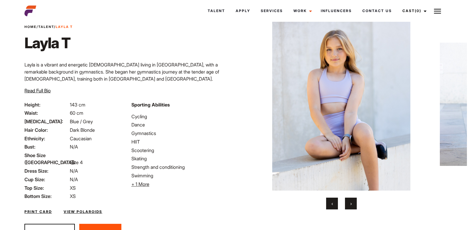
scroll to position [29, 0]
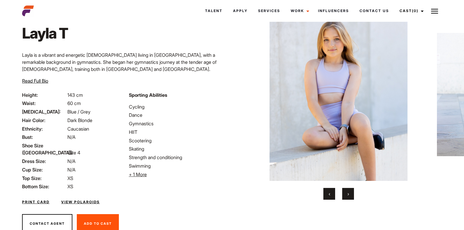
click at [349, 194] on button "›" at bounding box center [348, 194] width 12 height 12
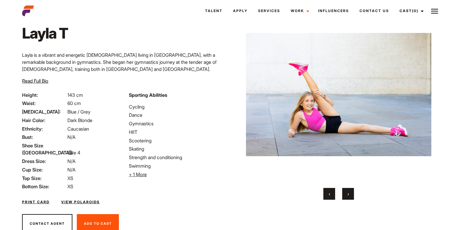
click at [349, 195] on span "›" at bounding box center [348, 194] width 1 height 6
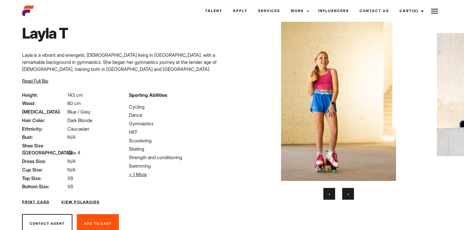
click at [346, 192] on button "›" at bounding box center [348, 194] width 12 height 12
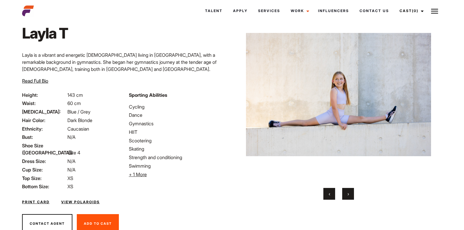
click at [346, 193] on button "›" at bounding box center [348, 194] width 12 height 12
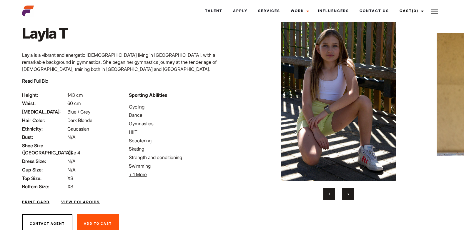
click at [349, 196] on span "›" at bounding box center [348, 194] width 1 height 6
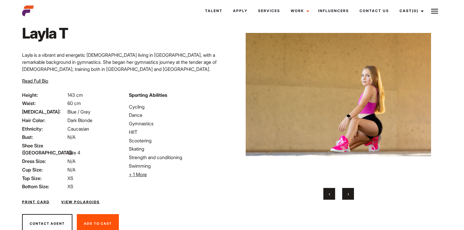
click at [346, 194] on button "›" at bounding box center [348, 194] width 12 height 12
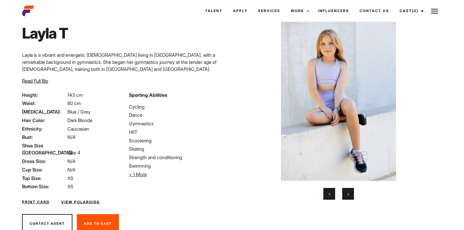
click at [346, 194] on button "›" at bounding box center [348, 194] width 12 height 12
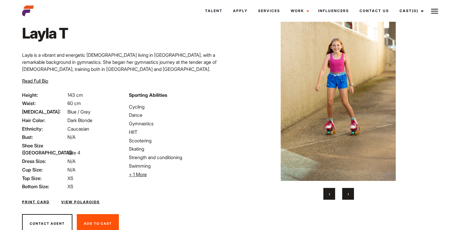
click at [346, 194] on button "›" at bounding box center [348, 194] width 12 height 12
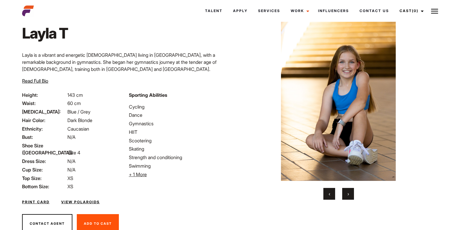
click at [348, 193] on span "›" at bounding box center [348, 194] width 1 height 6
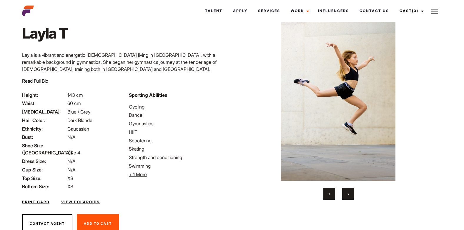
click at [348, 192] on span "›" at bounding box center [348, 194] width 1 height 6
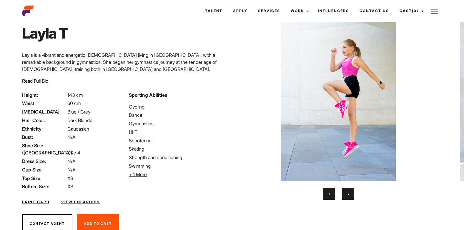
click at [348, 193] on span "›" at bounding box center [348, 194] width 1 height 6
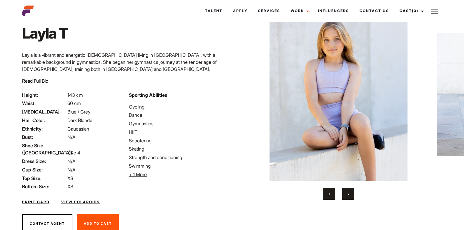
click at [349, 193] on span "›" at bounding box center [348, 194] width 1 height 6
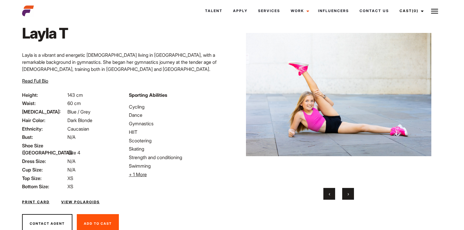
click at [349, 193] on span "›" at bounding box center [348, 194] width 1 height 6
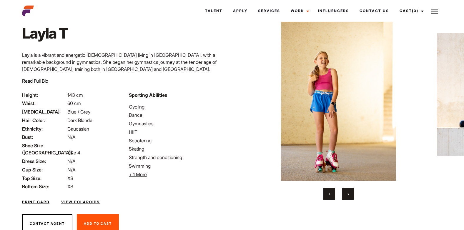
click at [349, 193] on span "›" at bounding box center [348, 194] width 1 height 6
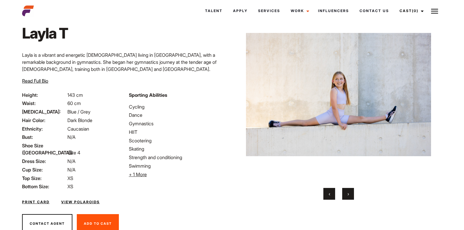
click at [387, 197] on div "‹ ›" at bounding box center [338, 194] width 185 height 12
click at [435, 10] on img at bounding box center [434, 11] width 7 height 7
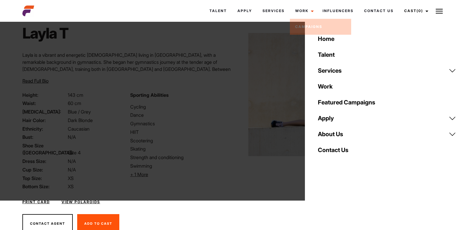
click at [154, 8] on div "Talent Apply Services Work Campaigns Influencers Contact Us Cast (0) Casted Tal…" at bounding box center [270, 11] width 359 height 16
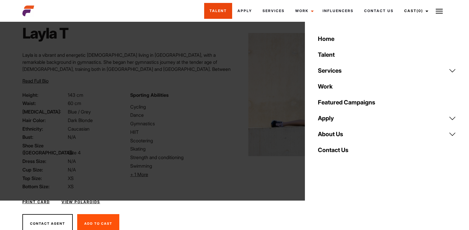
click at [214, 10] on link "Talent" at bounding box center [218, 11] width 28 height 16
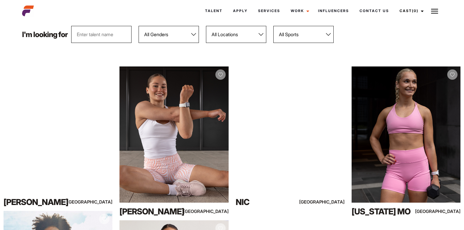
scroll to position [29, 0]
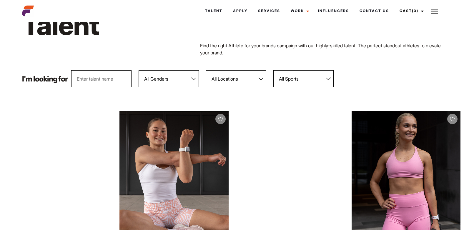
click at [194, 78] on select "All Genders [DEMOGRAPHIC_DATA] [DEMOGRAPHIC_DATA]" at bounding box center [169, 78] width 60 height 17
select select "104"
click at [139, 70] on select "All Genders [DEMOGRAPHIC_DATA] [DEMOGRAPHIC_DATA]" at bounding box center [169, 78] width 60 height 17
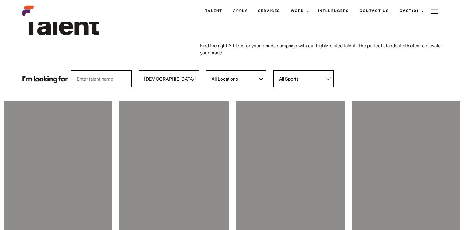
click at [262, 79] on select "All Locations [GEOGRAPHIC_DATA] [GEOGRAPHIC_DATA] [GEOGRAPHIC_DATA] [GEOGRAPHIC…" at bounding box center [236, 78] width 60 height 17
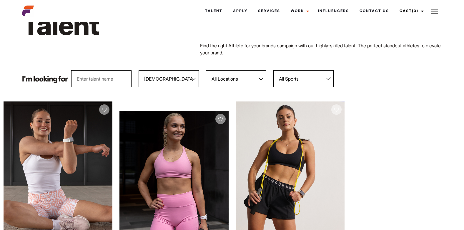
click at [329, 79] on select "All Sports 100 Meter Butterfly Acrobatics Aerial awareness Aerobics AFL Aflw Am…" at bounding box center [303, 78] width 60 height 17
select select "23"
click at [274, 70] on select "All Sports 100 Meter Butterfly Acrobatics Aerial awareness Aerobics AFL Aflw Am…" at bounding box center [303, 78] width 60 height 17
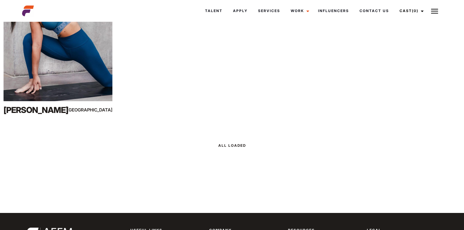
scroll to position [88, 0]
